Goal: Information Seeking & Learning: Learn about a topic

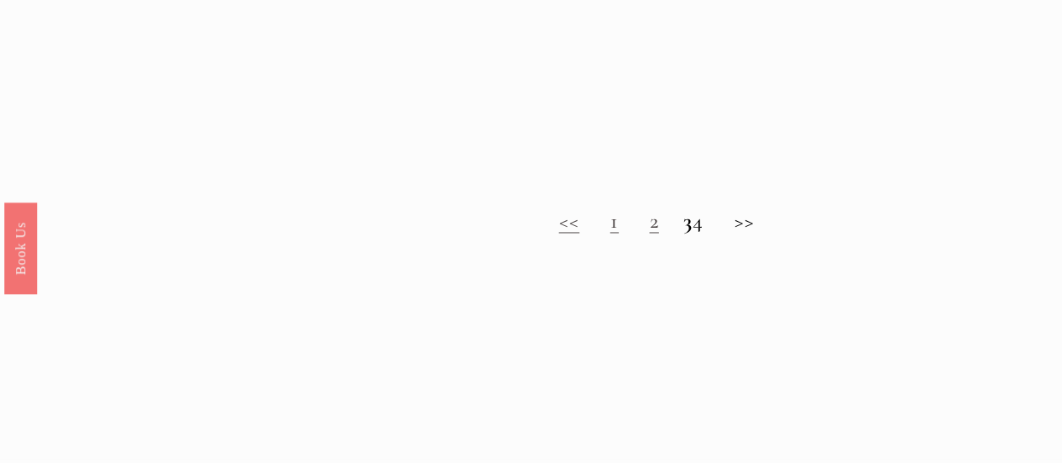
scroll to position [1281, 0]
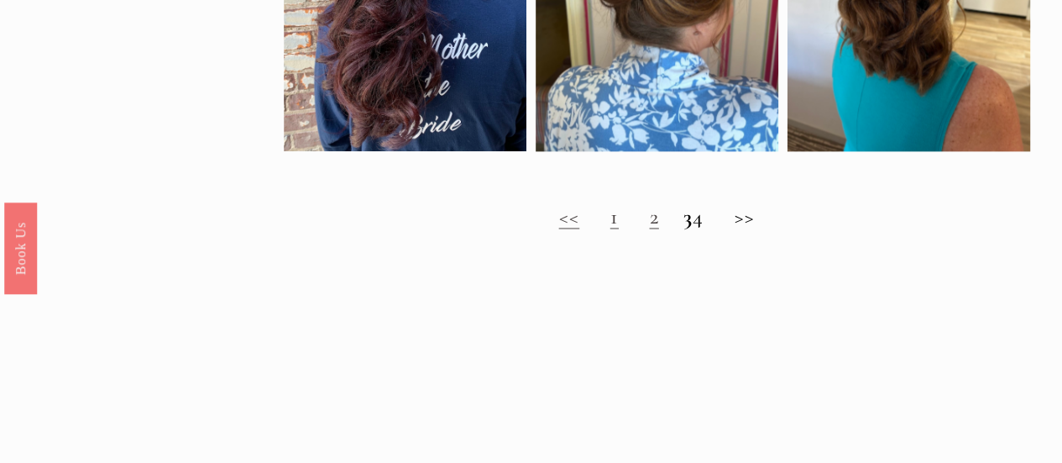
click at [764, 229] on h2 "<< 1 2 3 4 >>" at bounding box center [657, 216] width 746 height 25
click at [649, 229] on link "2" at bounding box center [653, 216] width 9 height 26
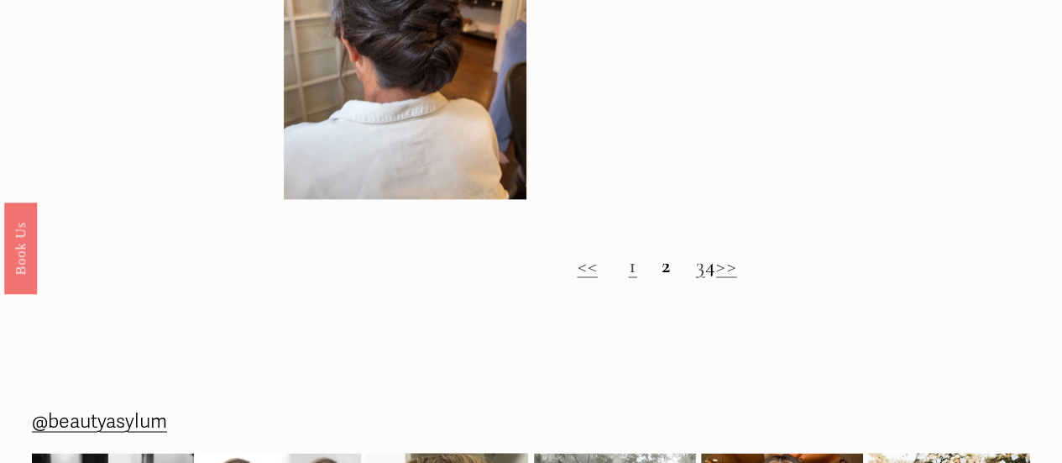
scroll to position [1274, 0]
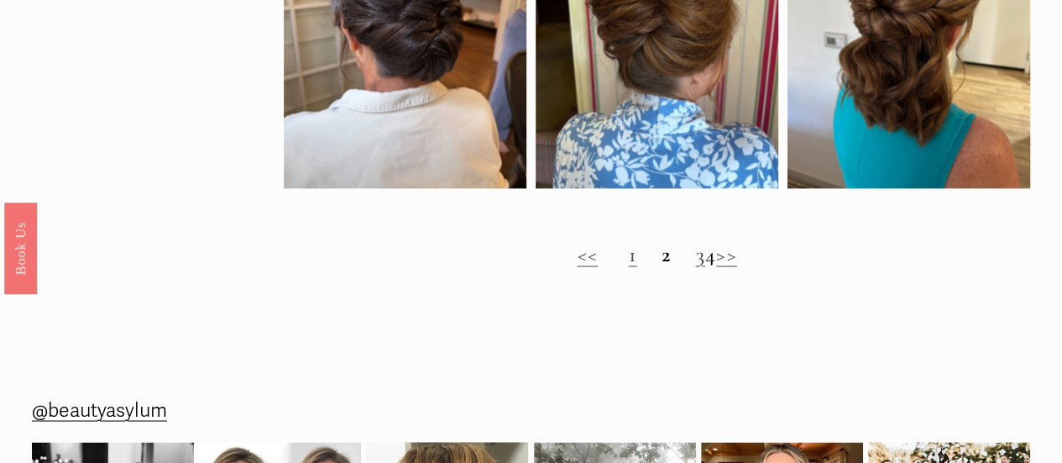
click at [661, 266] on strong "2" at bounding box center [665, 254] width 9 height 26
click at [695, 265] on link "3" at bounding box center [699, 254] width 9 height 26
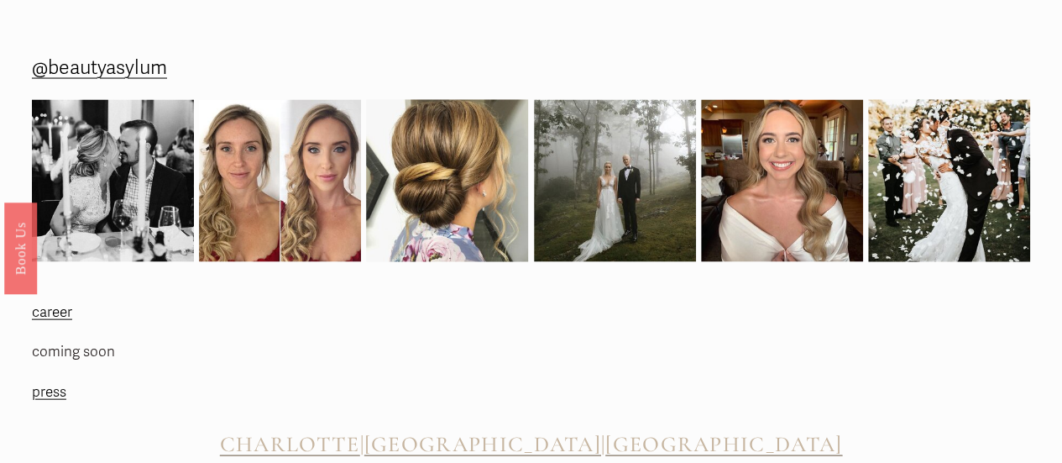
scroll to position [1729, 0]
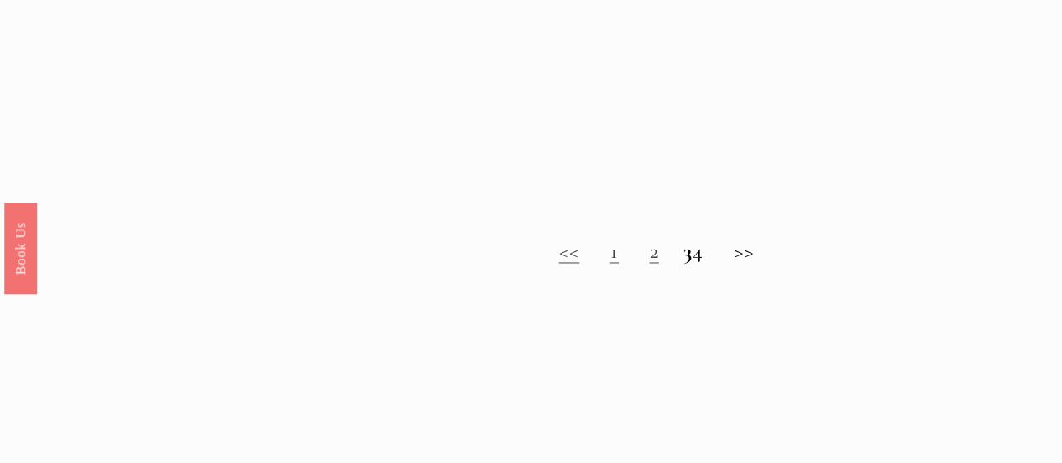
scroll to position [1248, 0]
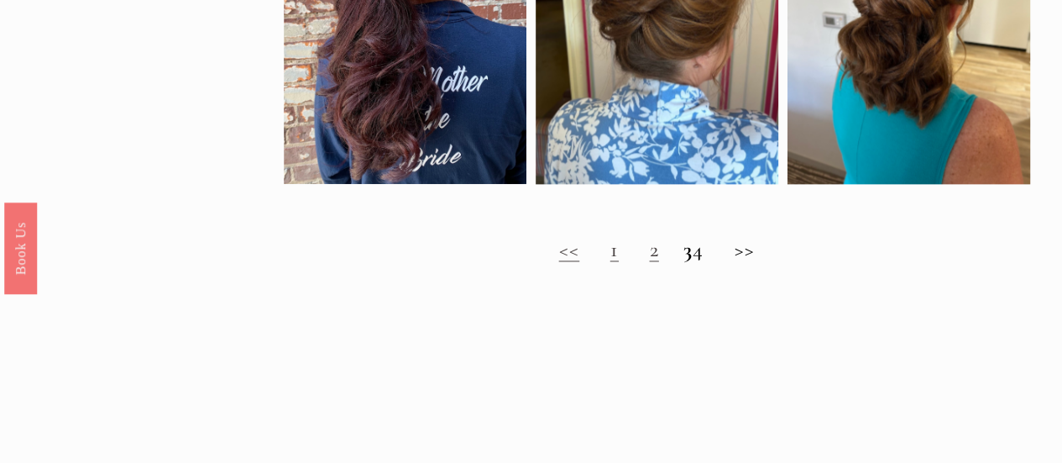
click at [683, 262] on strong "3" at bounding box center [687, 249] width 9 height 26
click at [715, 262] on h2 "<< 1 2 3 4 >>" at bounding box center [657, 249] width 746 height 25
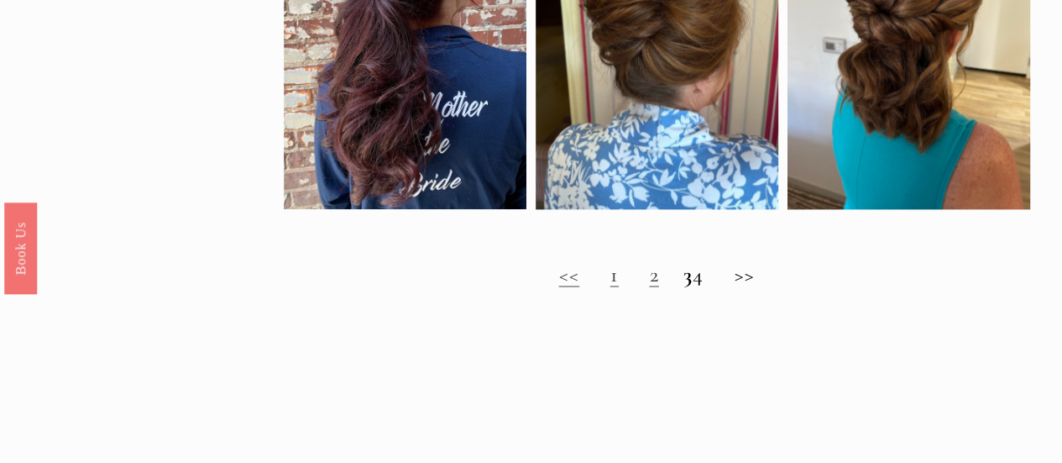
scroll to position [1224, 0]
click at [755, 286] on h2 "<< 1 2 3 4 >>" at bounding box center [657, 273] width 746 height 25
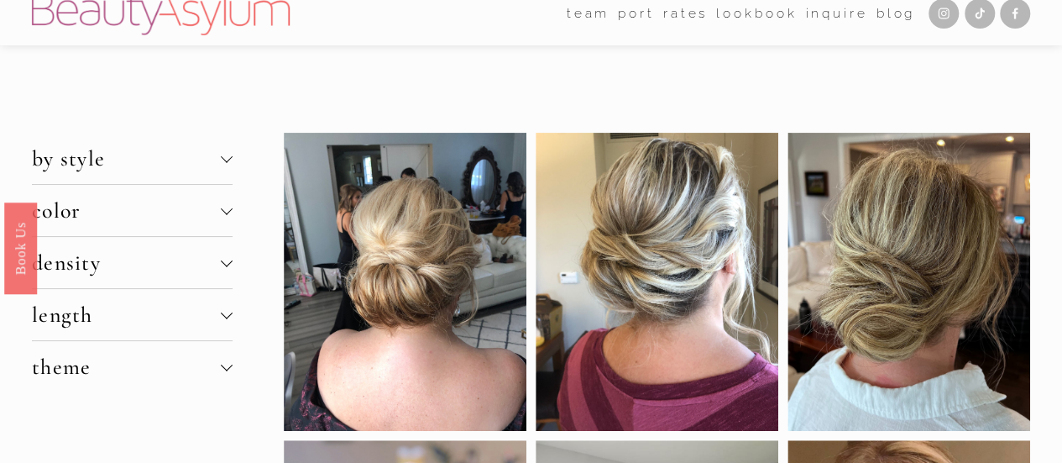
scroll to position [0, 0]
